Goal: Contribute content: Add original content to the website for others to see

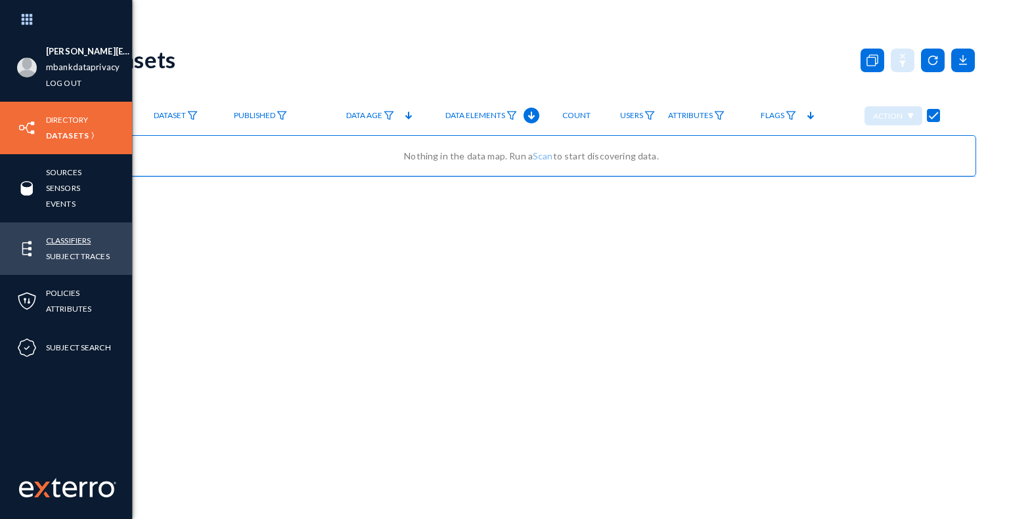
click at [84, 238] on link "Classifiers" at bounding box center [68, 240] width 45 height 15
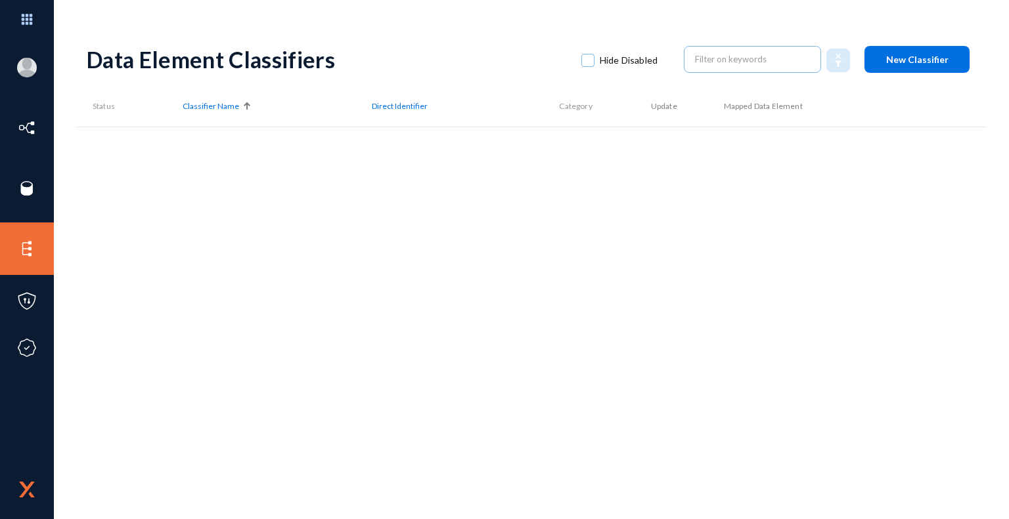
click at [806, 221] on div "Data Element Classifiers Hide Disabled New Classifier Status Classifier Name Di…" at bounding box center [531, 230] width 889 height 394
click at [586, 62] on span at bounding box center [587, 60] width 13 height 13
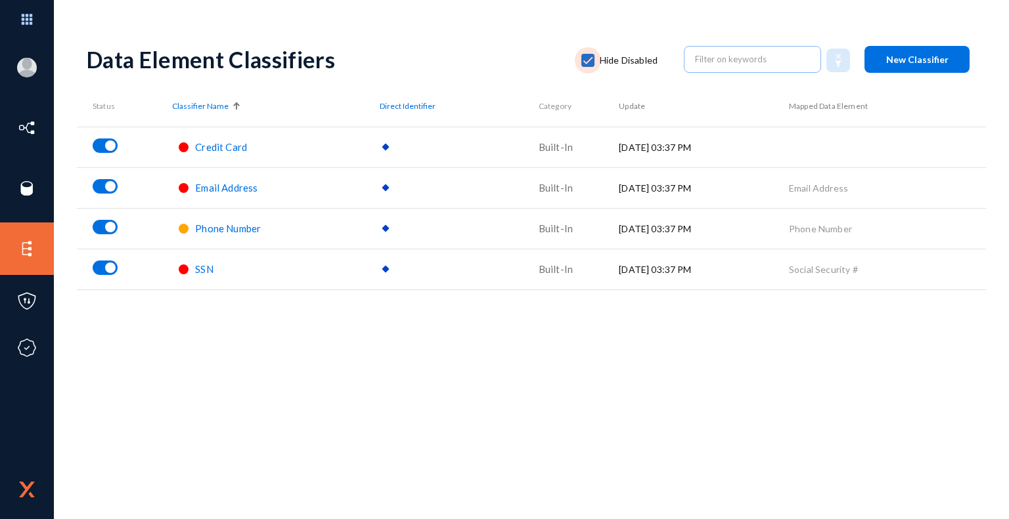
click at [588, 59] on span at bounding box center [587, 60] width 13 height 13
checkbox input "false"
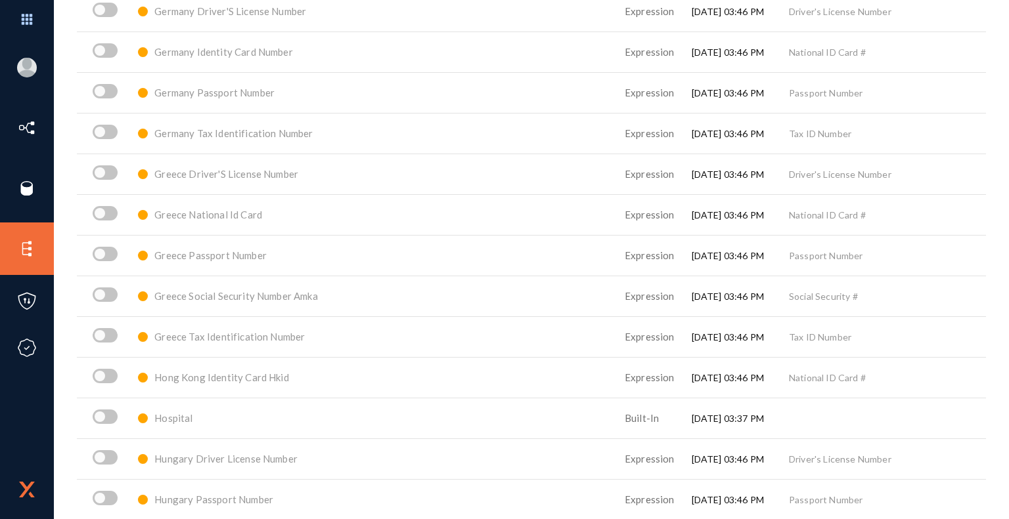
scroll to position [2650, 0]
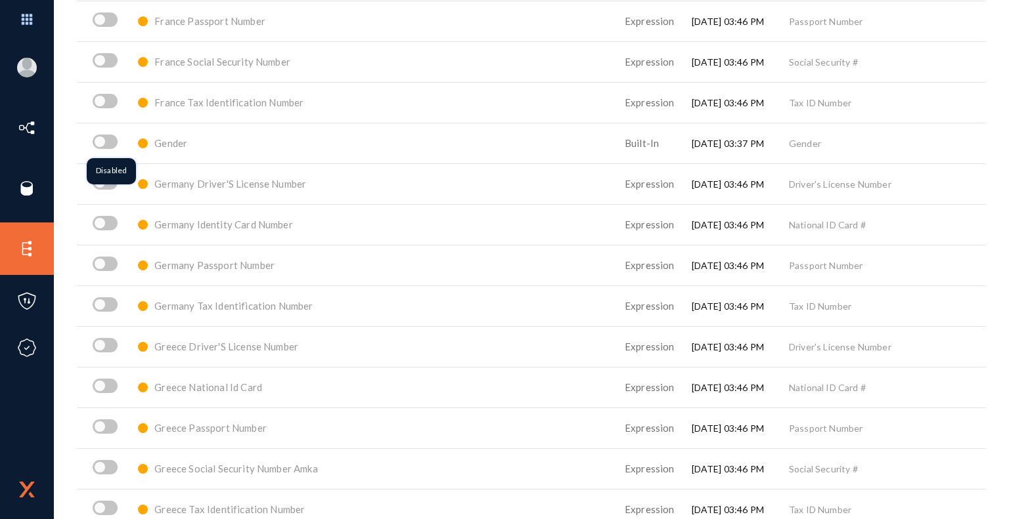
click at [110, 141] on span at bounding box center [105, 142] width 25 height 14
checkbox input "true"
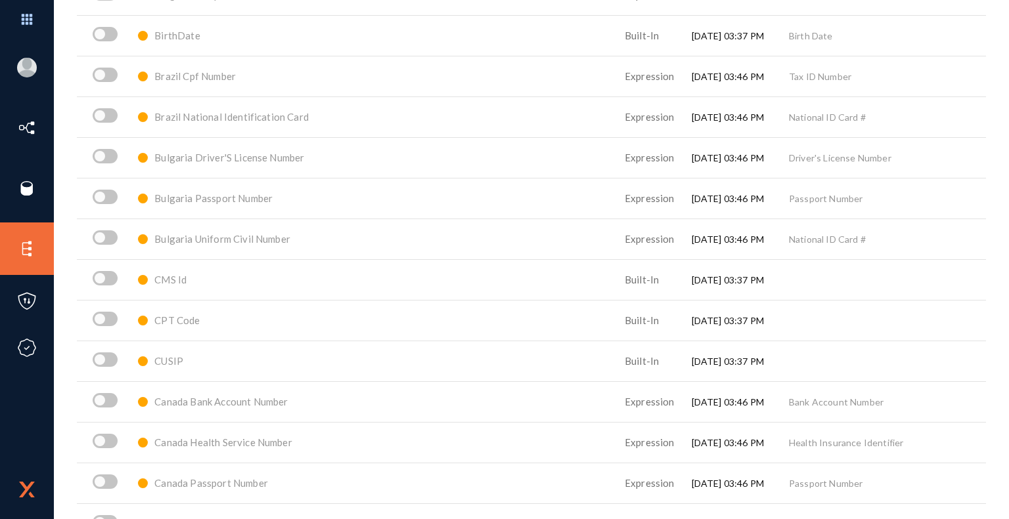
scroll to position [0, 0]
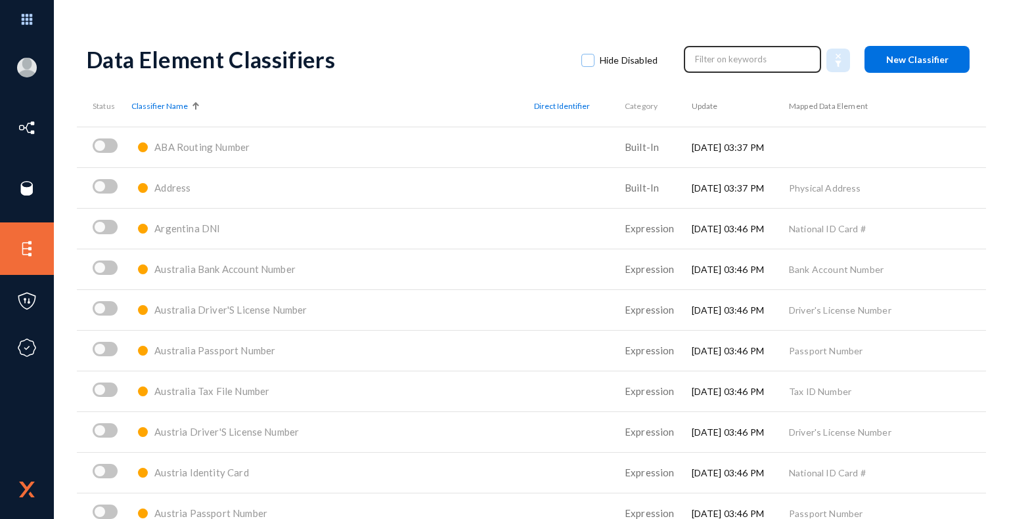
click at [709, 70] on div at bounding box center [752, 58] width 137 height 29
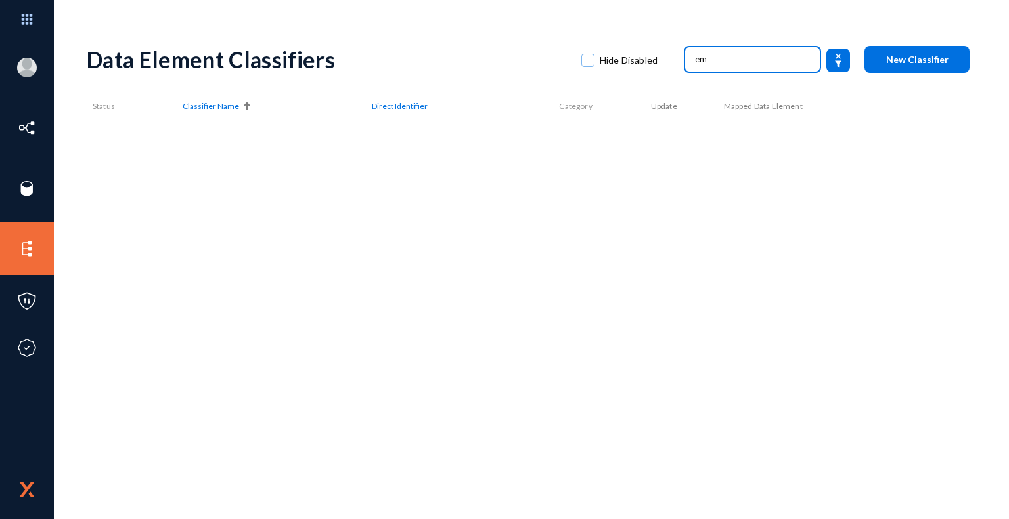
type input "e"
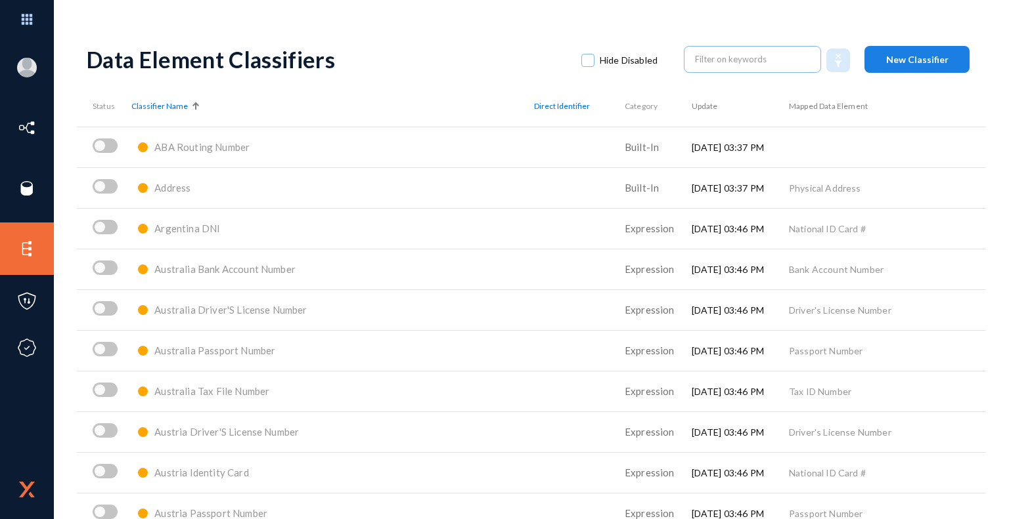
click at [924, 60] on span "New Classifier" at bounding box center [917, 59] width 62 height 11
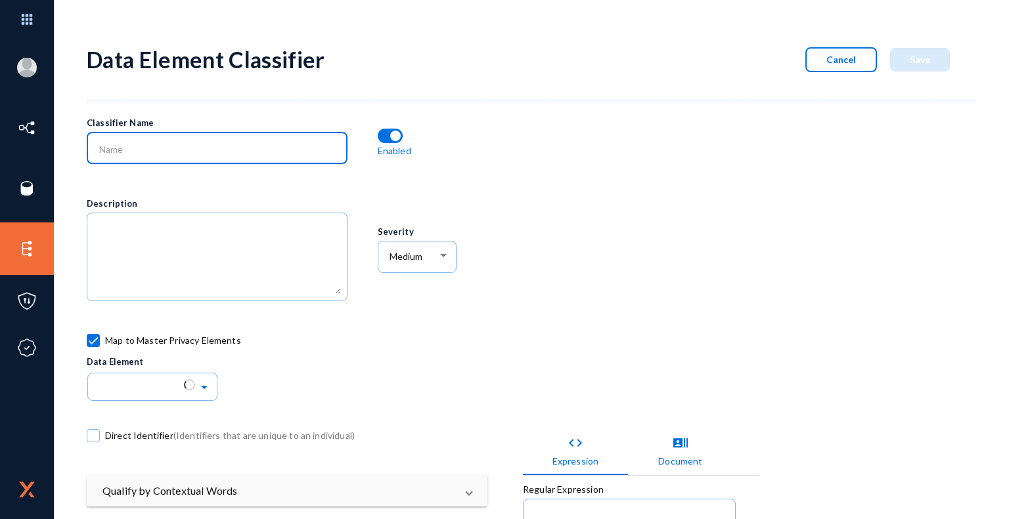
click at [226, 154] on input at bounding box center [220, 150] width 242 height 12
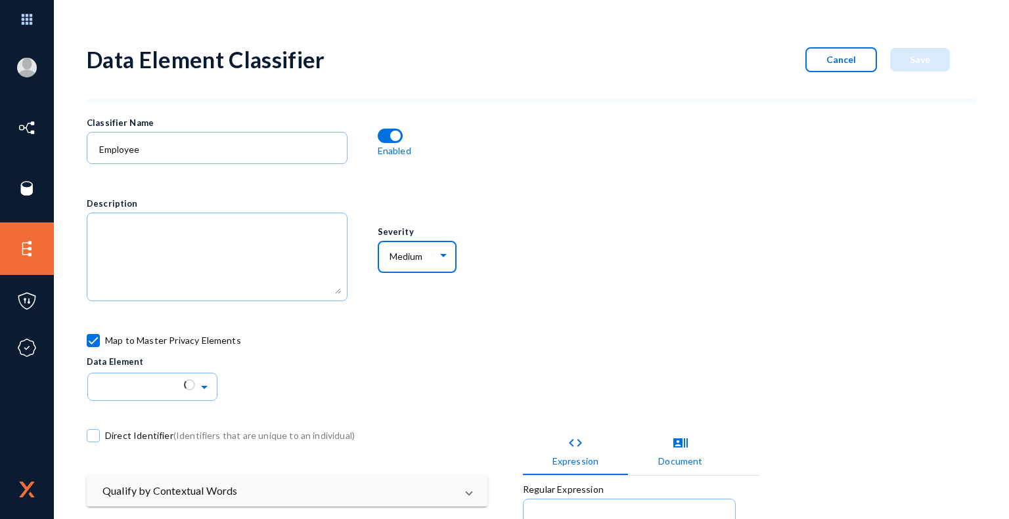
click at [445, 255] on div at bounding box center [443, 256] width 12 height 11
click at [531, 309] on div at bounding box center [504, 259] width 1009 height 519
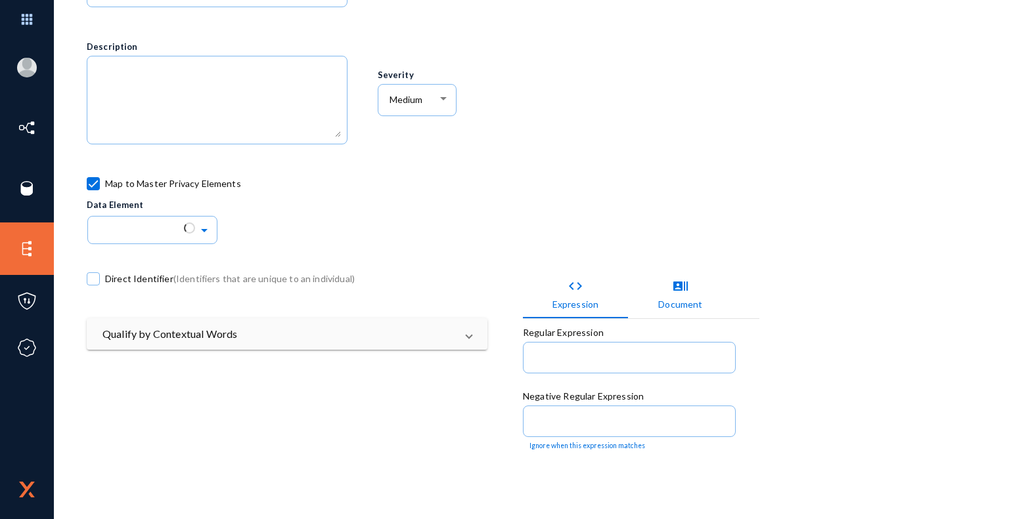
scroll to position [162, 0]
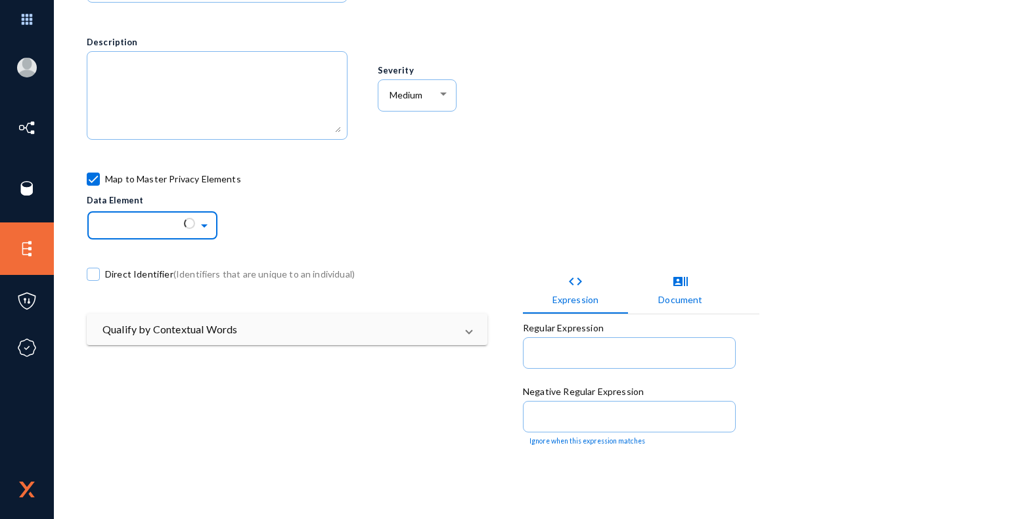
click at [199, 223] on span at bounding box center [205, 224] width 15 height 9
click at [327, 215] on div "Map to Master Privacy Elements Data Element" at bounding box center [450, 205] width 726 height 72
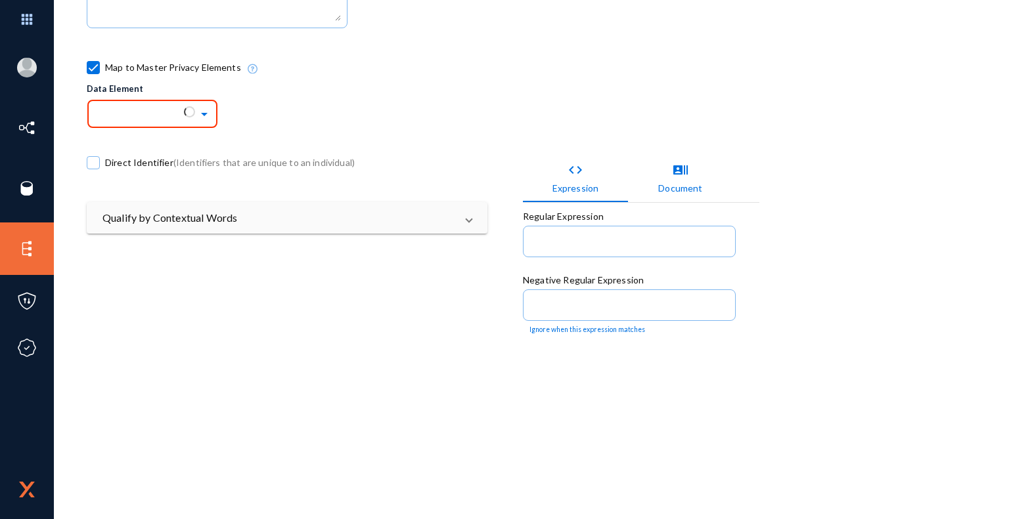
scroll to position [271, 0]
click at [554, 251] on div at bounding box center [628, 242] width 199 height 34
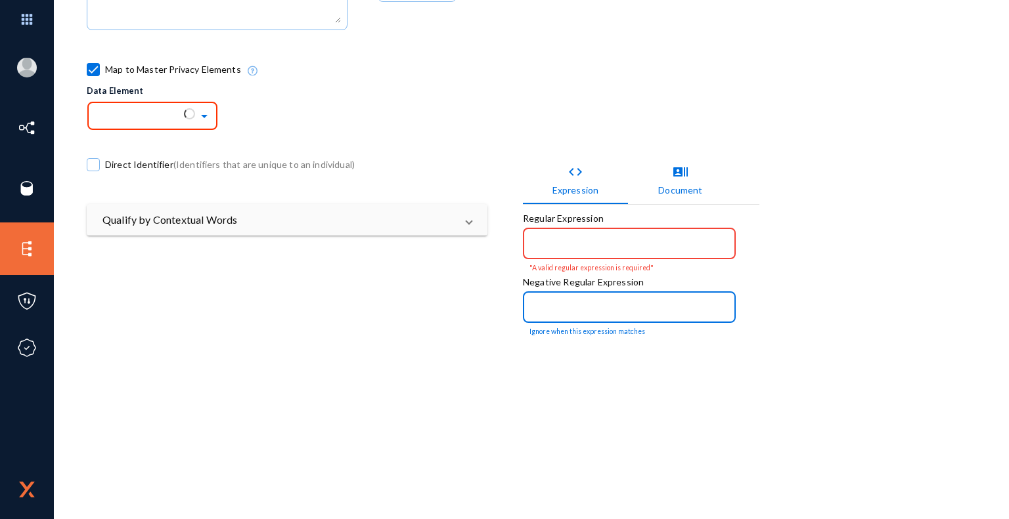
click at [554, 303] on input at bounding box center [631, 309] width 194 height 12
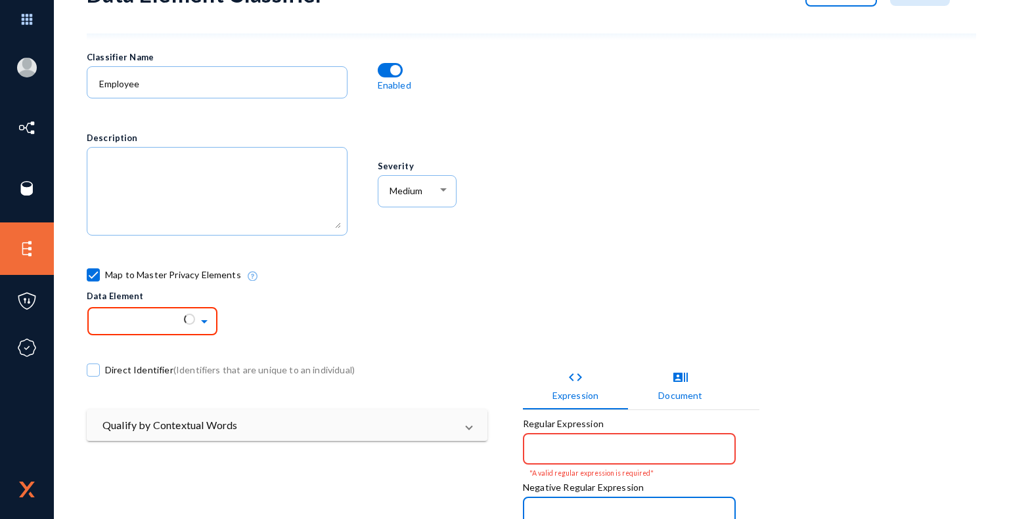
scroll to position [0, 0]
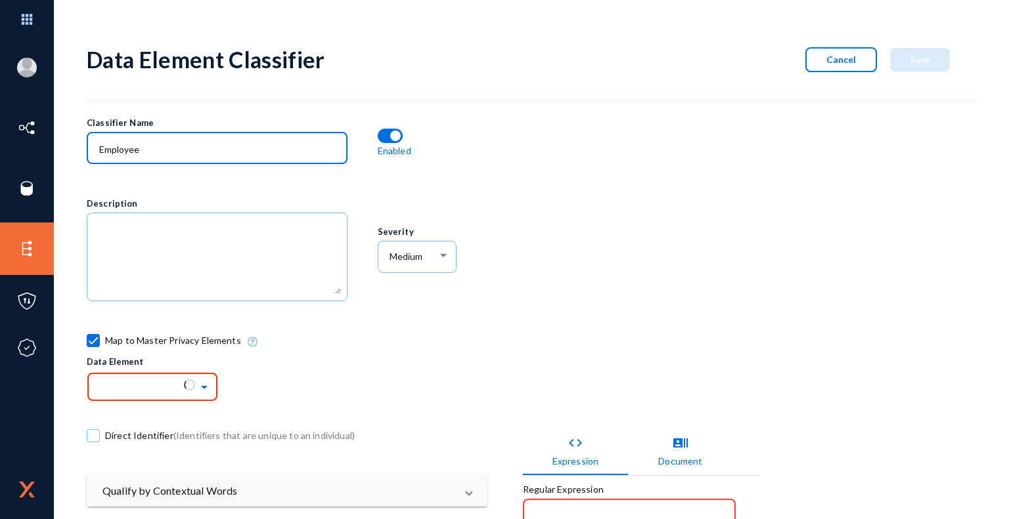
click at [167, 150] on input "Employee" at bounding box center [220, 150] width 242 height 12
type input "Employee Name"
click at [851, 60] on span "Cancel" at bounding box center [841, 59] width 30 height 11
